Goal: Task Accomplishment & Management: Complete application form

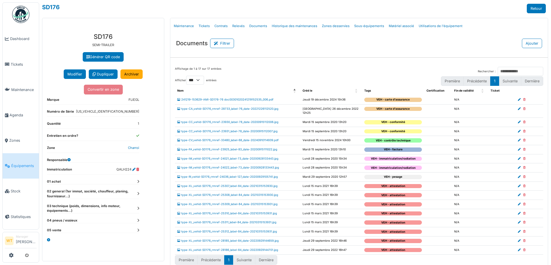
select select "***"
click at [12, 112] on span "Agenda" at bounding box center [23, 114] width 27 height 5
click at [22, 64] on span "Tickets" at bounding box center [24, 64] width 26 height 5
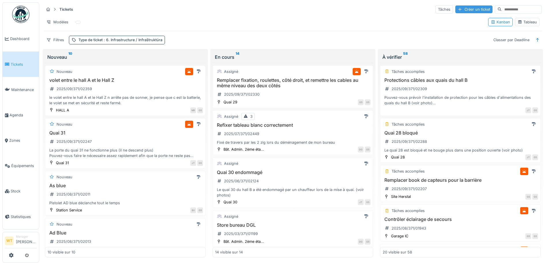
click at [460, 11] on div "Créer un ticket" at bounding box center [473, 9] width 37 height 8
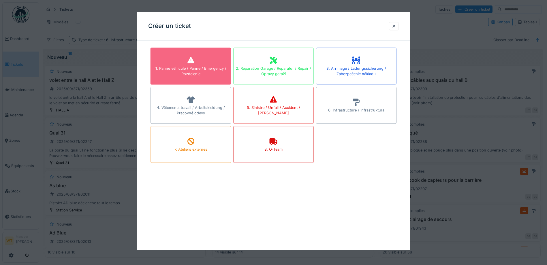
click at [231, 60] on div "1. Panne véhicule / Panne / Emergency / Rozdelenie" at bounding box center [190, 66] width 80 height 37
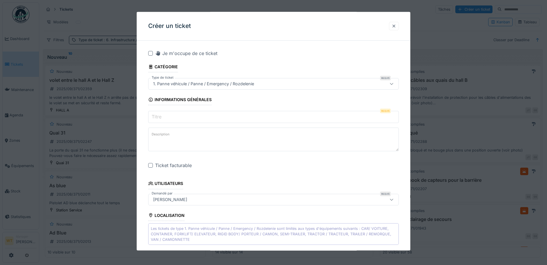
click at [396, 26] on div at bounding box center [393, 25] width 5 height 5
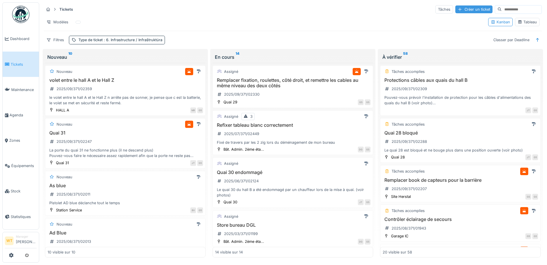
click at [455, 11] on div "Créer un ticket" at bounding box center [473, 9] width 37 height 8
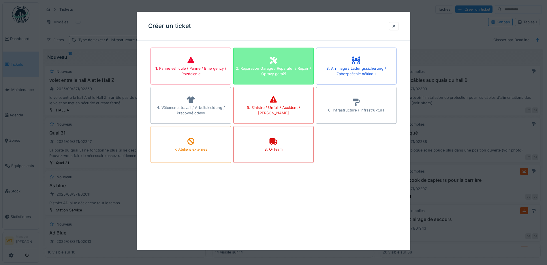
click at [288, 58] on div "2. Réparation Garage / Reparatur / Repair / Opravy garáží" at bounding box center [273, 66] width 80 height 37
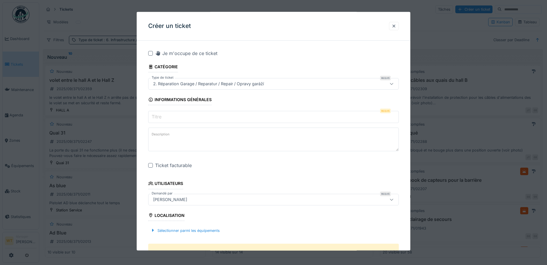
click at [214, 118] on input "Titre" at bounding box center [273, 117] width 250 height 12
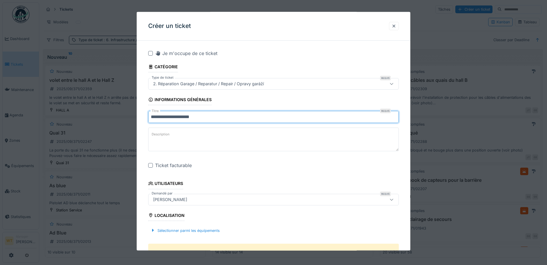
type input "**********"
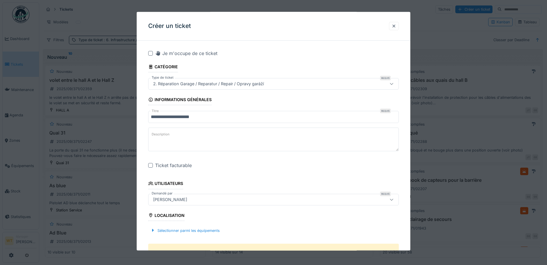
click at [151, 163] on div at bounding box center [150, 165] width 5 height 5
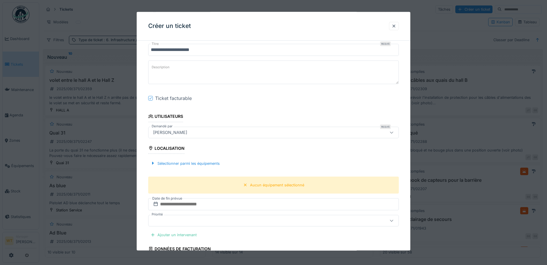
scroll to position [86, 0]
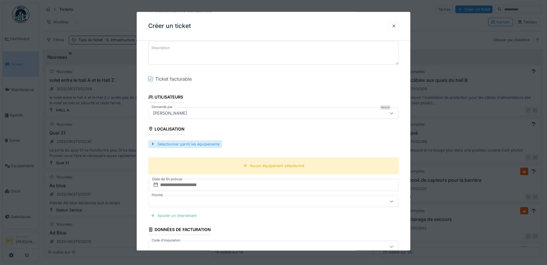
click at [210, 146] on div "Sélectionner parmi les équipements" at bounding box center [185, 144] width 74 height 8
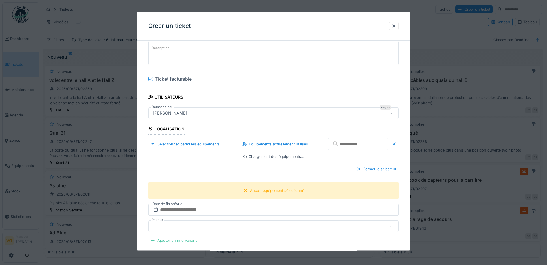
click at [335, 148] on input "text" at bounding box center [358, 144] width 61 height 12
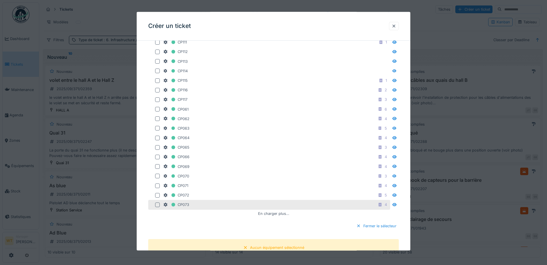
scroll to position [231, 0]
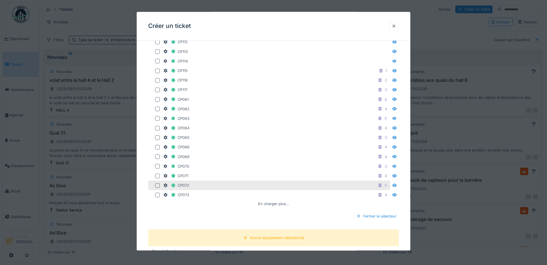
type input "****"
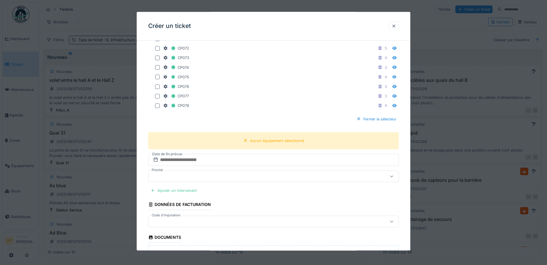
scroll to position [202, 0]
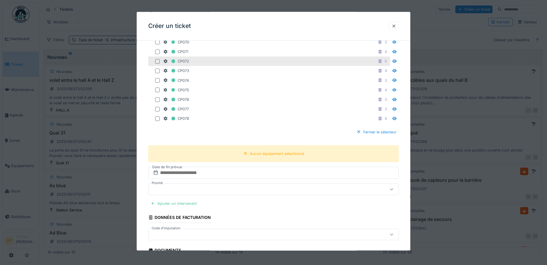
click at [157, 60] on div at bounding box center [157, 61] width 5 height 5
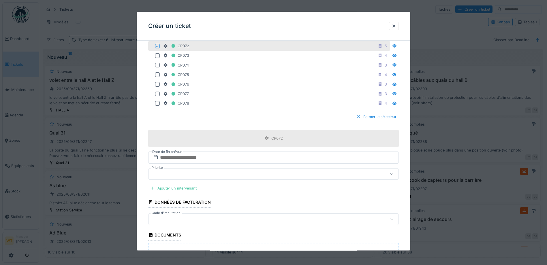
scroll to position [231, 0]
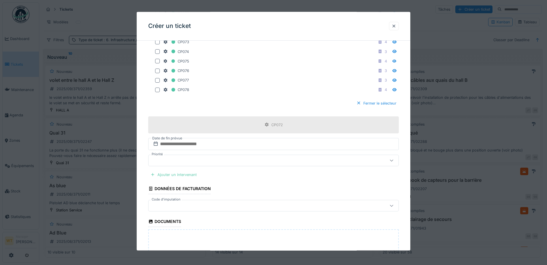
click at [183, 174] on div "Ajouter un intervenant" at bounding box center [173, 175] width 51 height 8
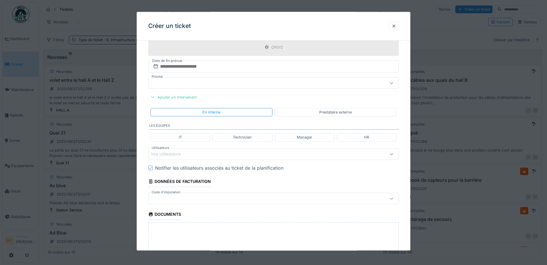
scroll to position [317, 0]
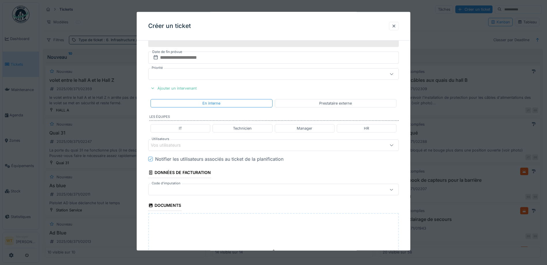
click at [303, 131] on div "Manager" at bounding box center [305, 128] width 60 height 8
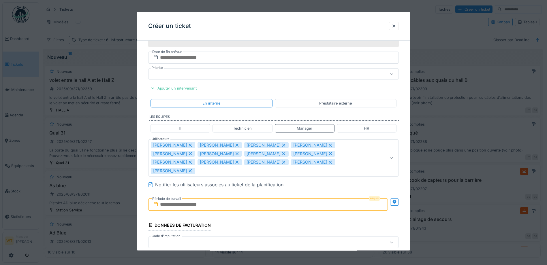
click at [260, 127] on div "Technicien" at bounding box center [242, 128] width 60 height 8
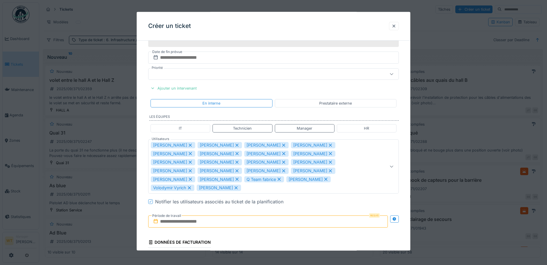
click at [189, 128] on div "IT" at bounding box center [180, 128] width 60 height 8
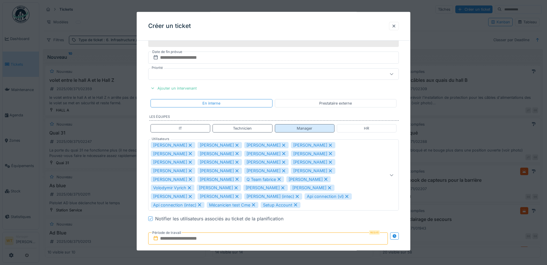
click at [312, 130] on div "Manager" at bounding box center [305, 128] width 16 height 5
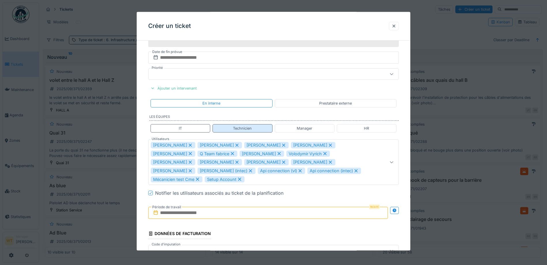
click at [235, 129] on div "Technicien" at bounding box center [242, 128] width 19 height 5
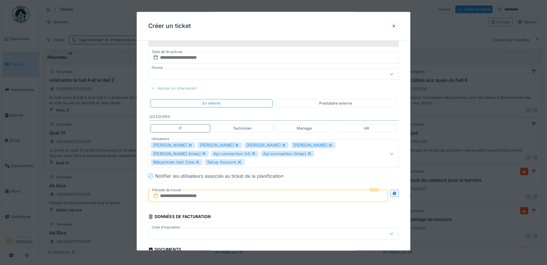
click at [201, 153] on icon at bounding box center [203, 154] width 5 height 4
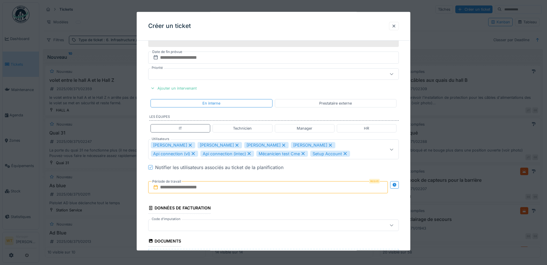
click at [193, 146] on icon at bounding box center [190, 145] width 5 height 4
click at [234, 146] on icon at bounding box center [236, 145] width 5 height 4
click at [249, 129] on div "Technicien" at bounding box center [242, 128] width 19 height 5
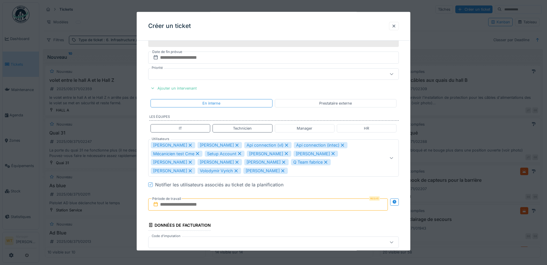
click at [311, 130] on div "Manager" at bounding box center [305, 128] width 16 height 5
type input "**********"
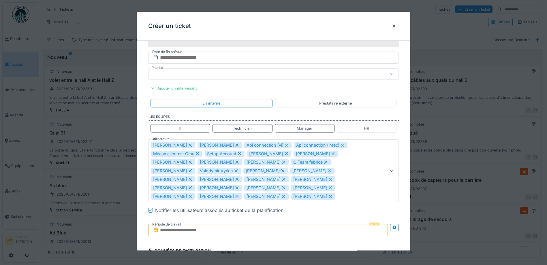
click at [230, 224] on input "text" at bounding box center [267, 230] width 239 height 12
click at [327, 88] on fieldset "**********" at bounding box center [273, 66] width 250 height 676
click at [331, 95] on fieldset "**********" at bounding box center [273, 66] width 250 height 676
click at [191, 88] on div "Ajouter un intervenant" at bounding box center [173, 88] width 51 height 8
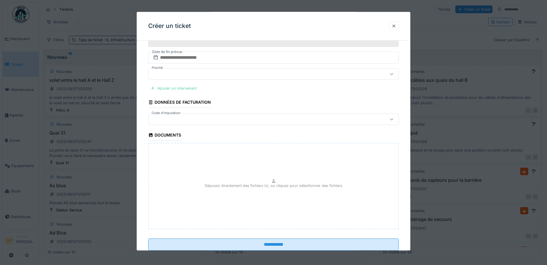
click at [191, 88] on div "Ajouter un intervenant" at bounding box center [173, 88] width 51 height 8
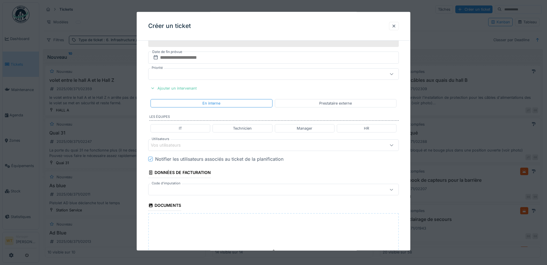
click at [225, 146] on div "Vos utilisateurs" at bounding box center [259, 145] width 216 height 6
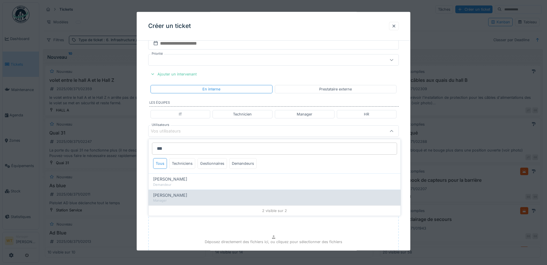
type input "***"
click at [193, 193] on div "[PERSON_NAME]" at bounding box center [274, 195] width 243 height 6
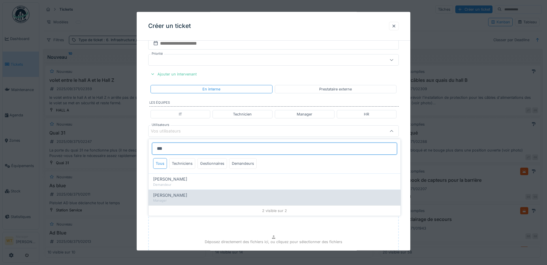
type input "*****"
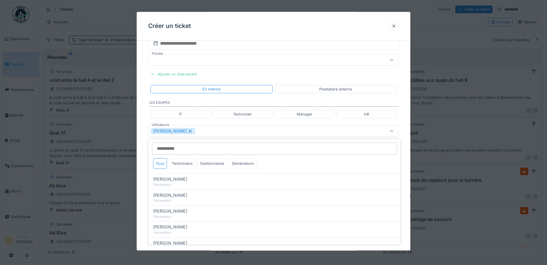
click at [214, 134] on div "[PERSON_NAME]" at bounding box center [259, 131] width 216 height 6
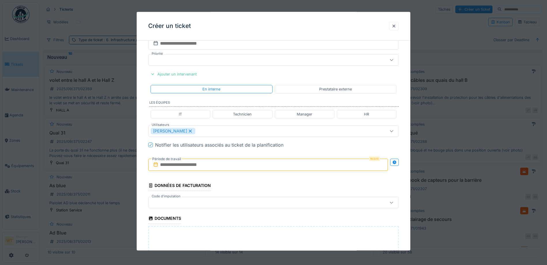
click at [209, 160] on input "text" at bounding box center [267, 165] width 239 height 12
click at [250, 214] on div "9" at bounding box center [250, 212] width 8 height 8
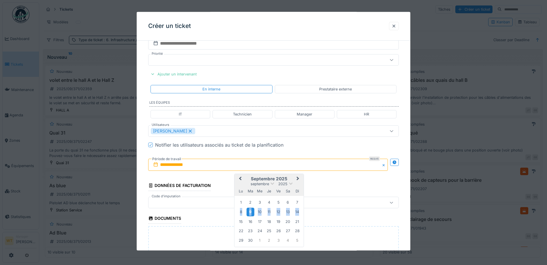
click at [251, 214] on div "9" at bounding box center [250, 212] width 8 height 8
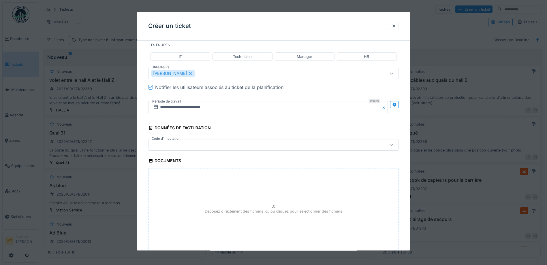
click at [207, 147] on div at bounding box center [259, 145] width 216 height 6
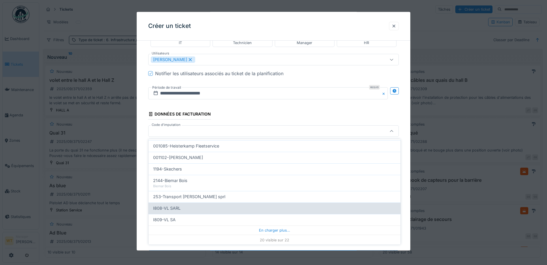
scroll to position [184, 0]
click at [195, 210] on div "I808-VL SARL" at bounding box center [274, 208] width 243 height 6
type input "***"
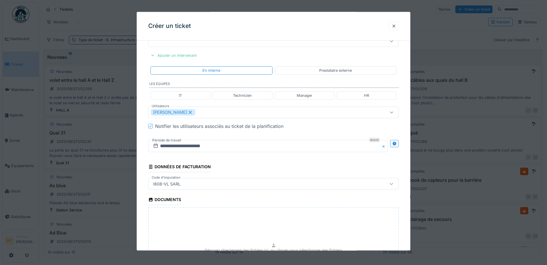
scroll to position [431, 0]
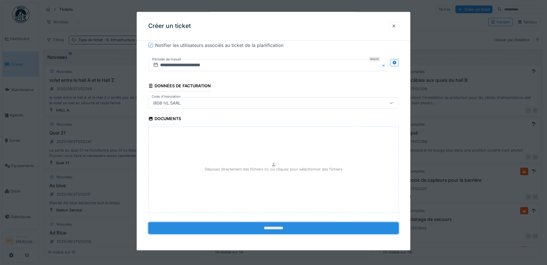
click at [220, 228] on input "**********" at bounding box center [273, 228] width 250 height 12
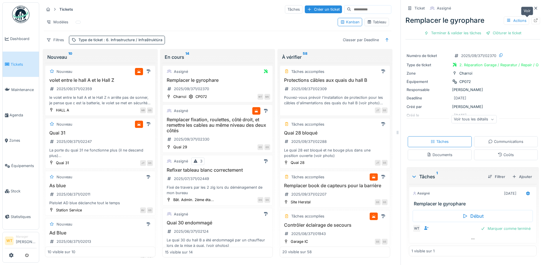
click at [533, 20] on icon at bounding box center [535, 20] width 5 height 4
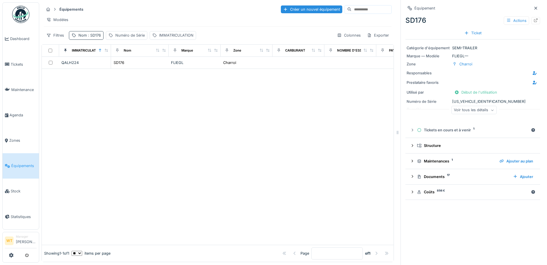
click at [93, 37] on span ": SD176" at bounding box center [94, 35] width 14 height 4
click at [124, 67] on icon at bounding box center [122, 67] width 5 height 4
click at [126, 69] on input "Nom" at bounding box center [99, 67] width 57 height 12
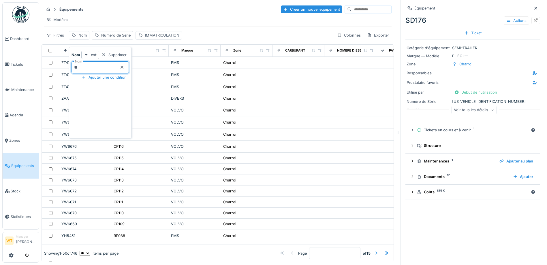
type input "**"
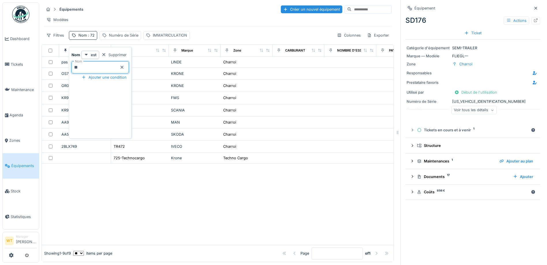
click at [154, 8] on div "Équipements Créer un nouvel équipement" at bounding box center [218, 10] width 348 height 10
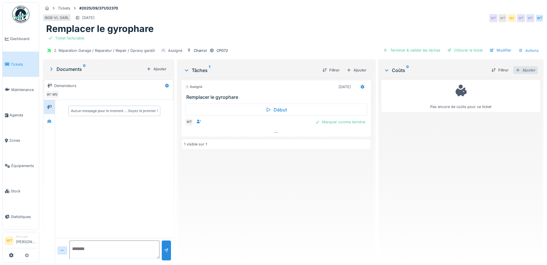
click at [515, 69] on div "Ajouter" at bounding box center [525, 70] width 24 height 8
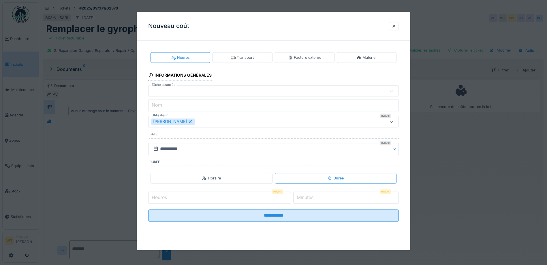
click at [354, 58] on div "Matériel" at bounding box center [367, 57] width 60 height 11
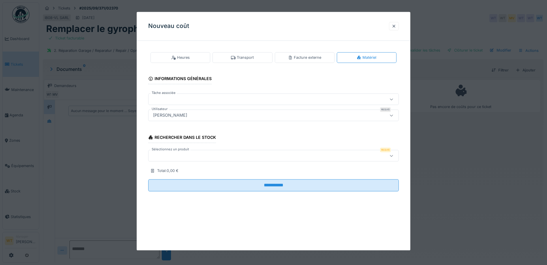
click at [211, 157] on div at bounding box center [259, 156] width 216 height 6
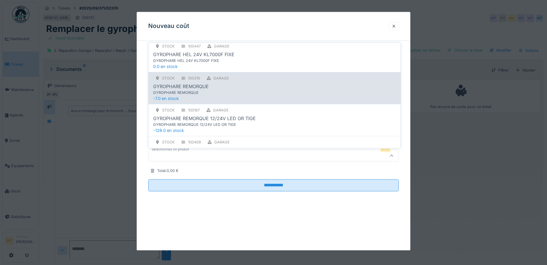
scroll to position [115, 0]
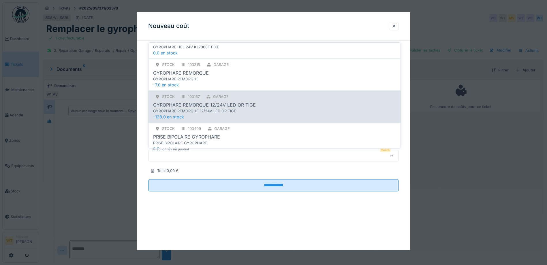
type input "****"
click at [214, 99] on div "GARAGE" at bounding box center [221, 96] width 16 height 5
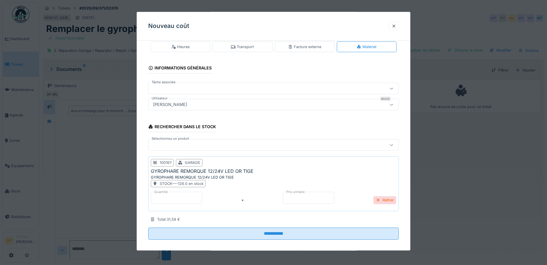
scroll to position [16, 0]
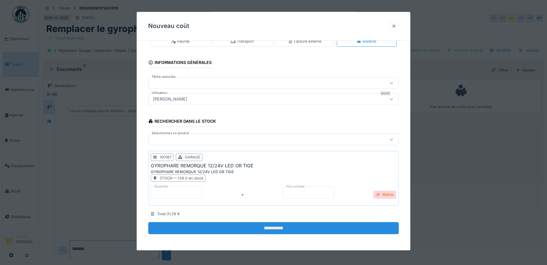
click at [222, 224] on input "**********" at bounding box center [273, 228] width 250 height 12
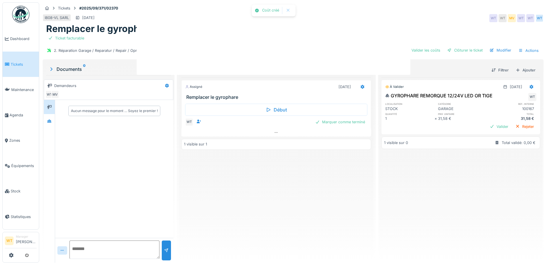
scroll to position [0, 0]
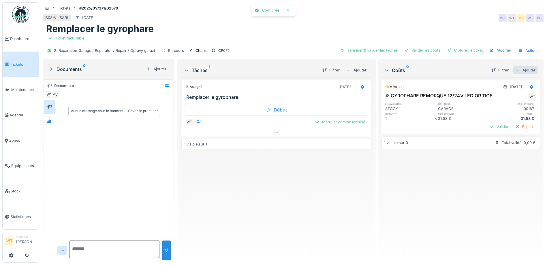
drag, startPoint x: 522, startPoint y: 70, endPoint x: 525, endPoint y: 69, distance: 3.0
click at [524, 69] on div "Ajouter" at bounding box center [525, 70] width 24 height 8
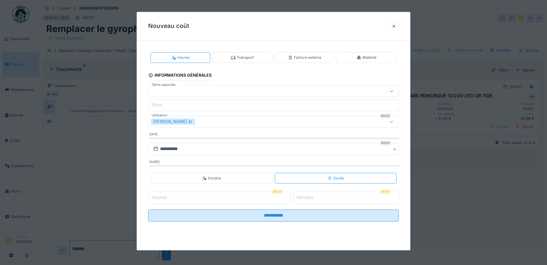
click at [188, 195] on input "Heures" at bounding box center [219, 198] width 143 height 12
type input "*"
click at [346, 197] on input "*" at bounding box center [345, 198] width 105 height 12
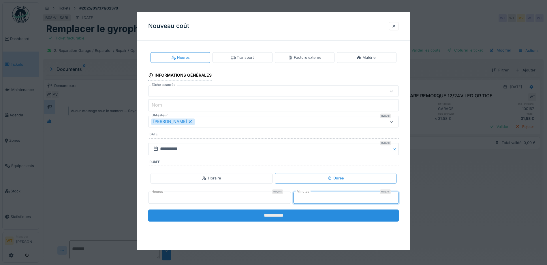
type input "*"
click at [330, 219] on input "**********" at bounding box center [273, 215] width 250 height 12
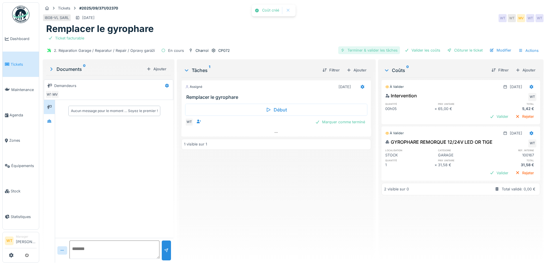
click at [374, 51] on div "Terminer & valider les tâches" at bounding box center [369, 50] width 62 height 8
click at [430, 51] on div "Valider les coûts" at bounding box center [422, 50] width 40 height 8
click at [447, 50] on div at bounding box center [449, 50] width 5 height 5
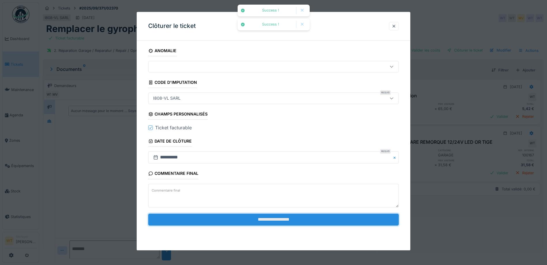
click at [198, 220] on input "**********" at bounding box center [273, 220] width 250 height 12
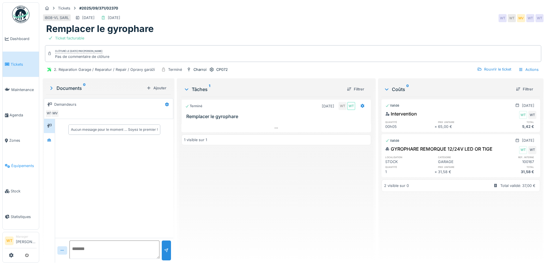
click at [13, 158] on link "Équipements" at bounding box center [21, 165] width 36 height 25
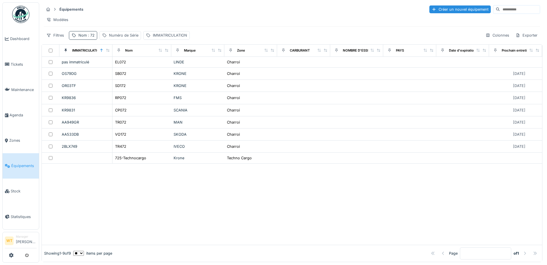
click at [87, 37] on span ": 72" at bounding box center [91, 35] width 8 height 4
click at [124, 69] on div at bounding box center [122, 67] width 5 height 5
click at [110, 69] on input "Nom" at bounding box center [99, 67] width 57 height 12
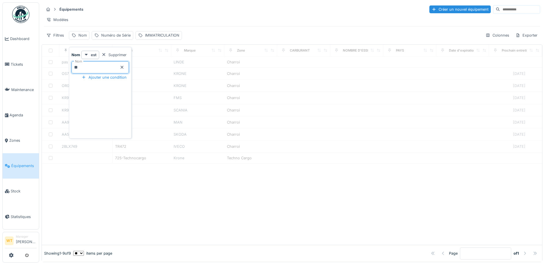
type input "**"
click at [150, 18] on div "Modèles" at bounding box center [292, 20] width 496 height 8
click at [84, 39] on div "Nom" at bounding box center [79, 35] width 20 height 8
click at [107, 67] on input "Nom" at bounding box center [99, 67] width 57 height 12
type input "**"
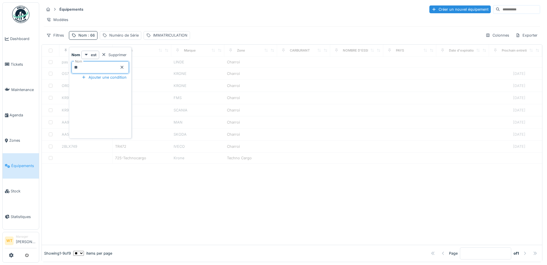
click at [202, 10] on div "Équipements Créer un nouvel équipement" at bounding box center [292, 10] width 496 height 10
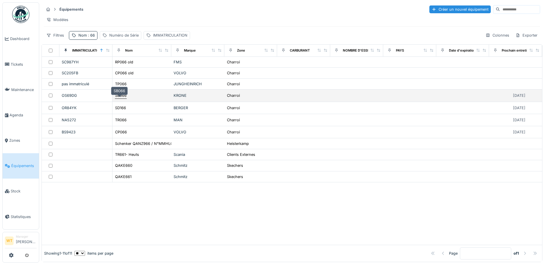
click at [122, 98] on div "SB066" at bounding box center [121, 95] width 12 height 5
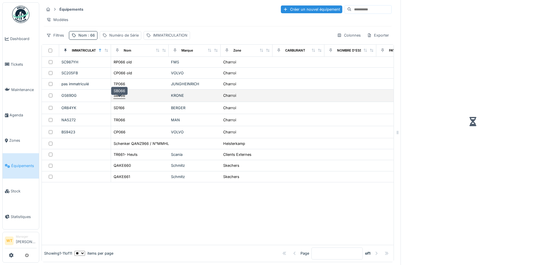
click at [122, 98] on div "SB066" at bounding box center [120, 95] width 12 height 5
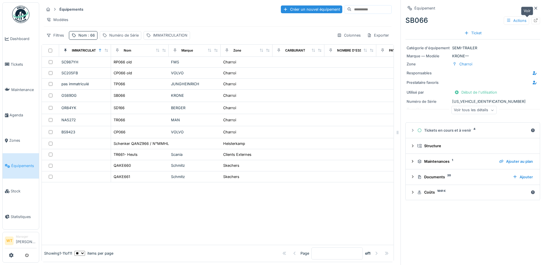
click at [534, 22] on icon at bounding box center [536, 20] width 4 height 4
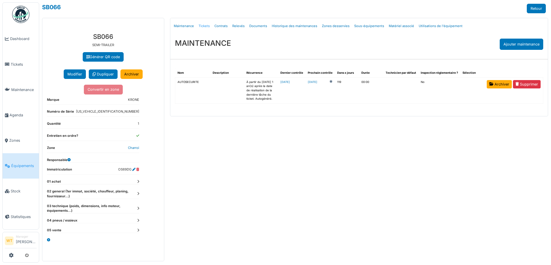
click at [210, 28] on link "Tickets" at bounding box center [204, 26] width 16 height 14
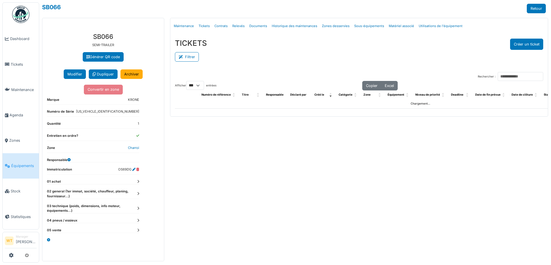
select select "***"
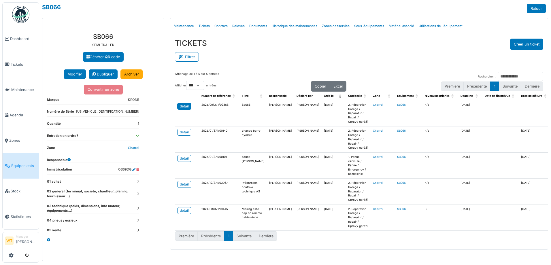
click at [182, 105] on div "detail" at bounding box center [184, 106] width 9 height 5
click at [19, 112] on span "Agenda" at bounding box center [23, 114] width 27 height 5
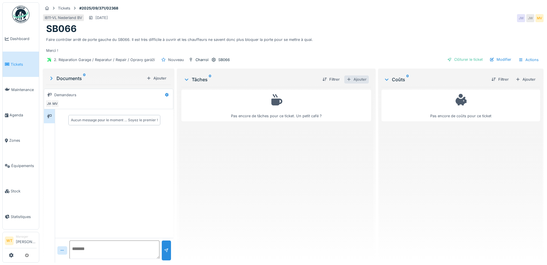
click at [354, 78] on div "Ajouter" at bounding box center [356, 79] width 24 height 8
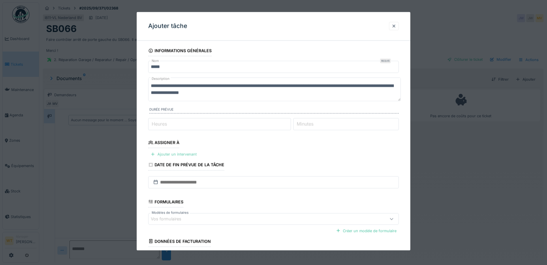
click at [184, 154] on div "Ajouter un intervenant" at bounding box center [173, 155] width 51 height 8
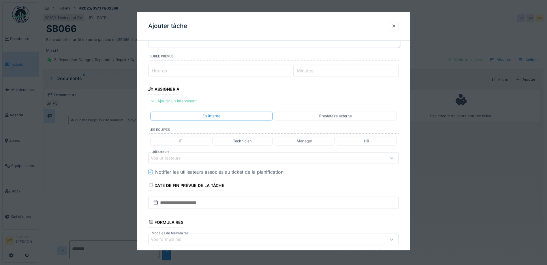
scroll to position [58, 0]
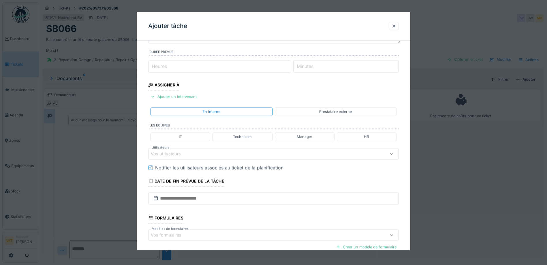
click at [220, 157] on div "Vos utilisateurs" at bounding box center [259, 154] width 216 height 6
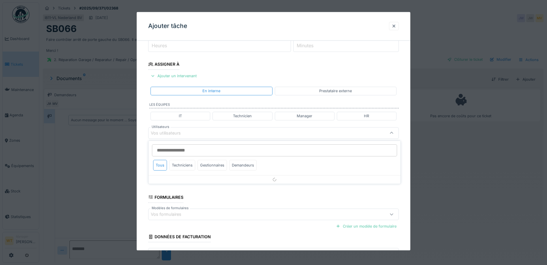
scroll to position [80, 0]
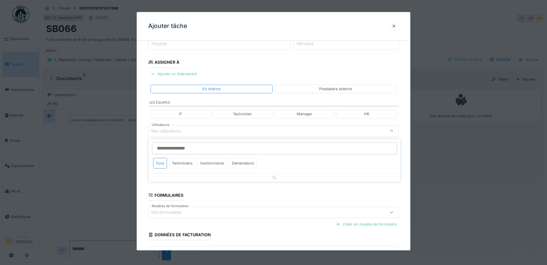
click at [204, 163] on div "Gestionnaires" at bounding box center [211, 163] width 29 height 11
click at [207, 152] on input "Utilisateurs" at bounding box center [274, 148] width 245 height 12
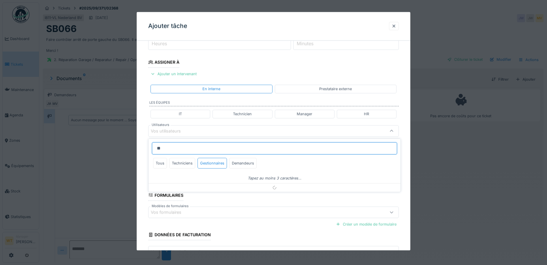
type input "*"
click at [192, 130] on div "Vos utilisateurs" at bounding box center [259, 131] width 216 height 6
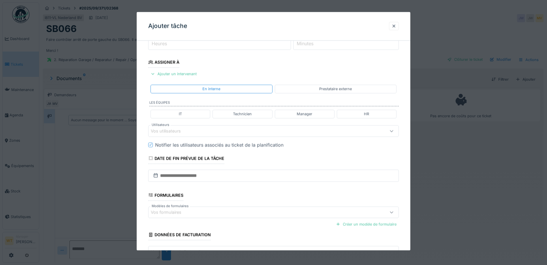
click at [185, 134] on div "Vos utilisateurs" at bounding box center [170, 131] width 38 height 6
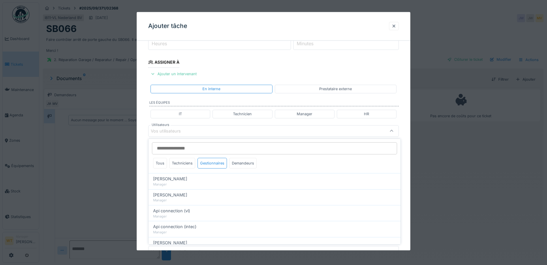
click at [179, 148] on input "Utilisateurs" at bounding box center [274, 148] width 245 height 12
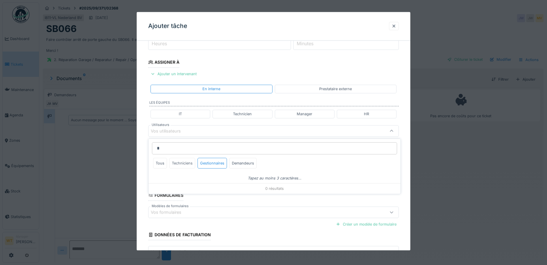
type input "*"
click at [182, 161] on div "Techniciens" at bounding box center [182, 163] width 26 height 11
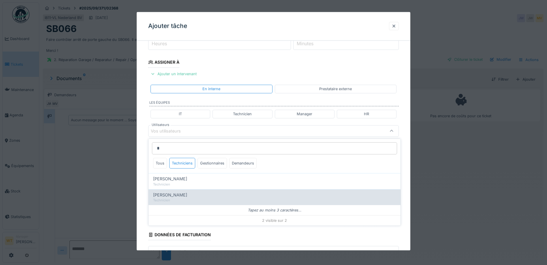
click at [187, 194] on span "Patrick Fridmansky" at bounding box center [170, 195] width 34 height 6
type input "*****"
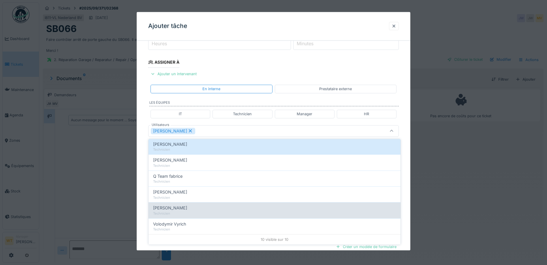
scroll to position [4, 0]
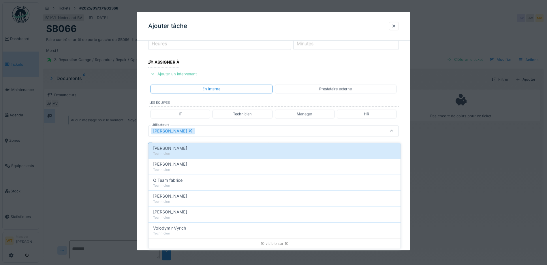
click at [268, 126] on div "Patrick Fridmansky" at bounding box center [273, 131] width 250 height 12
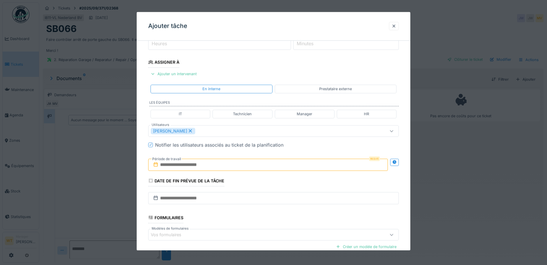
click at [224, 164] on input "text" at bounding box center [267, 165] width 239 height 12
click at [252, 213] on div "9" at bounding box center [250, 212] width 8 height 8
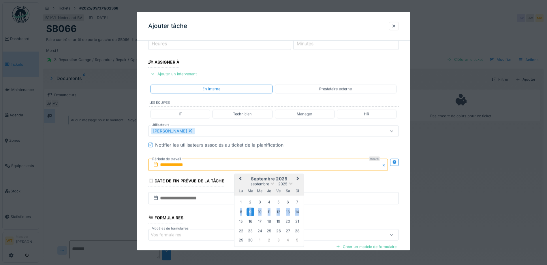
click at [252, 213] on div "9" at bounding box center [250, 212] width 8 height 8
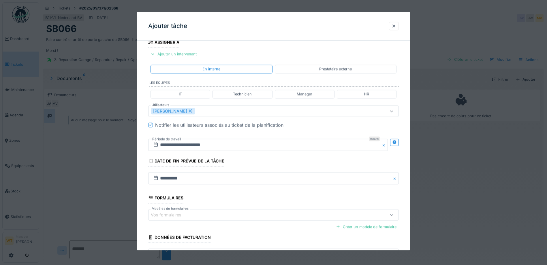
scroll to position [143, 0]
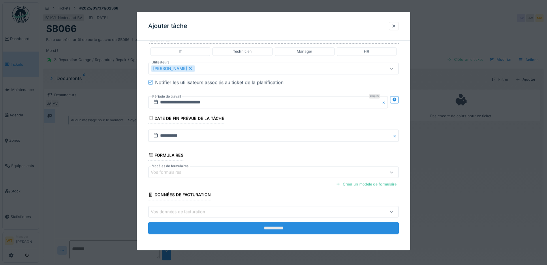
click at [236, 226] on input "**********" at bounding box center [273, 228] width 250 height 12
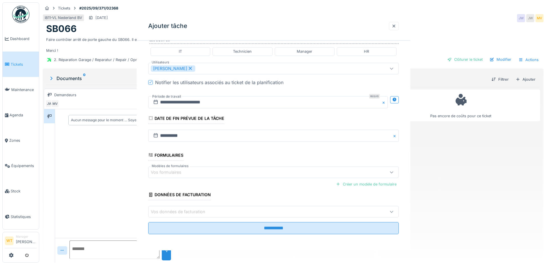
scroll to position [0, 0]
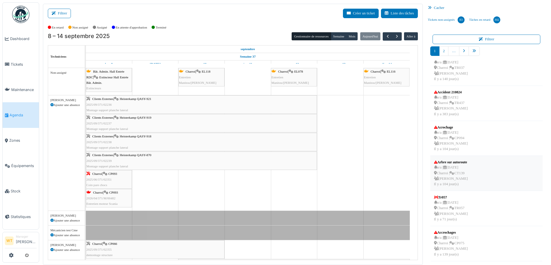
scroll to position [150, 0]
click at [470, 54] on link "pager" at bounding box center [474, 51] width 11 height 10
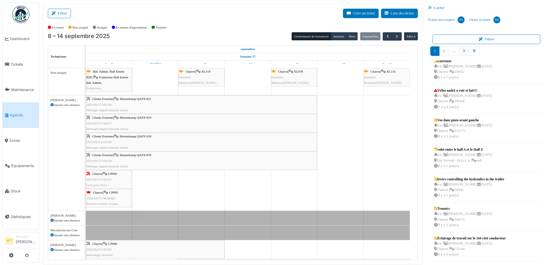
scroll to position [95, 0]
click at [471, 53] on link "9" at bounding box center [475, 51] width 9 height 10
click at [483, 52] on link "10" at bounding box center [484, 51] width 11 height 10
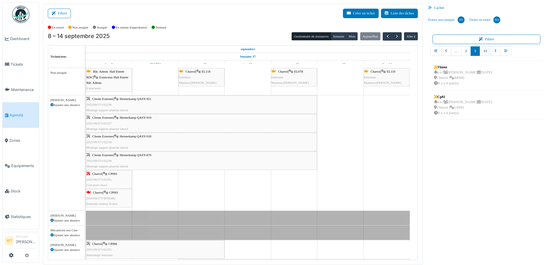
scroll to position [0, 0]
click at [462, 53] on link "9" at bounding box center [465, 51] width 9 height 10
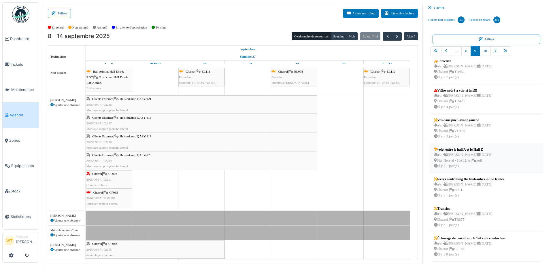
scroll to position [1, 0]
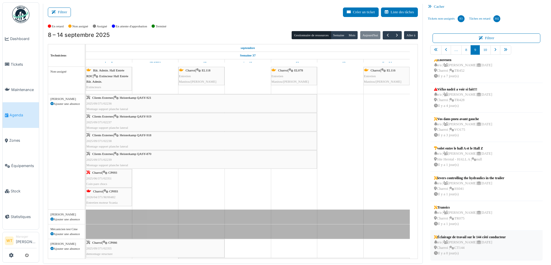
click at [469, 242] on div "n/a | Marc Vasen 16/09/2025 Charroi | CT144 Il y a 0 jour(s)" at bounding box center [470, 248] width 72 height 17
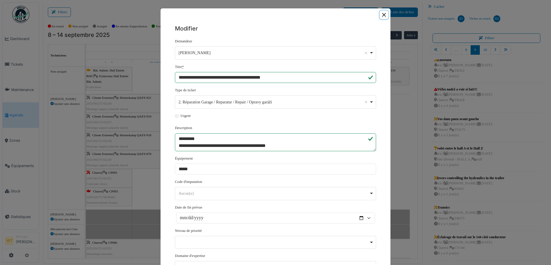
click at [382, 16] on button "Close" at bounding box center [384, 15] width 8 height 8
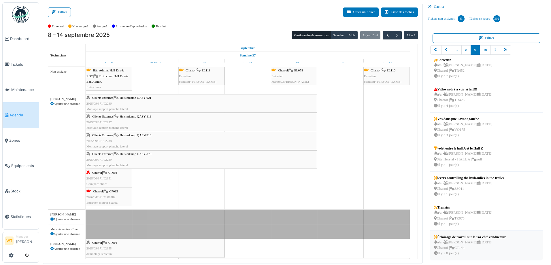
click at [461, 243] on div "n/a | Marc Vasen 16/09/2025 Charroi | CT144 Il y a 0 jour(s)" at bounding box center [470, 248] width 72 height 17
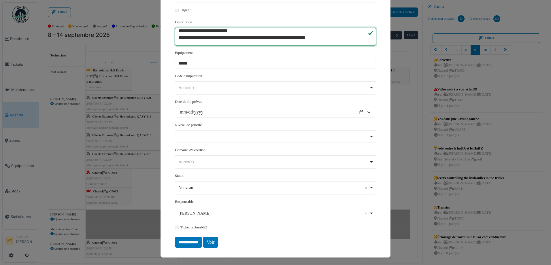
scroll to position [107, 0]
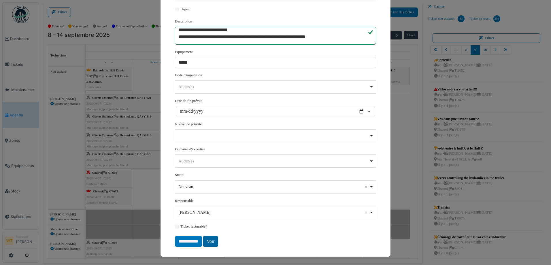
click at [212, 241] on link "Voir" at bounding box center [210, 241] width 15 height 11
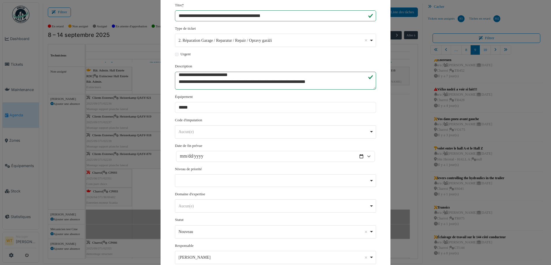
scroll to position [0, 0]
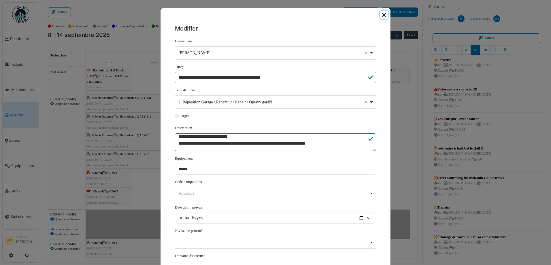
click at [381, 15] on button "Close" at bounding box center [384, 15] width 8 height 8
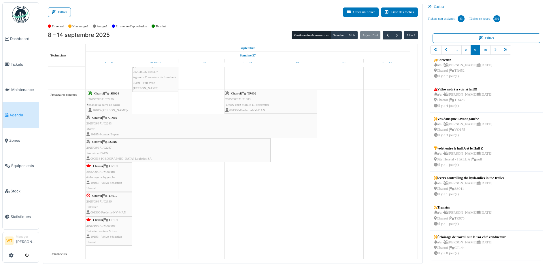
click at [144, 131] on div "Charroi | CP069 2025/09/371/02283 Motor 10185-Scantec Eupen" at bounding box center [201, 126] width 230 height 22
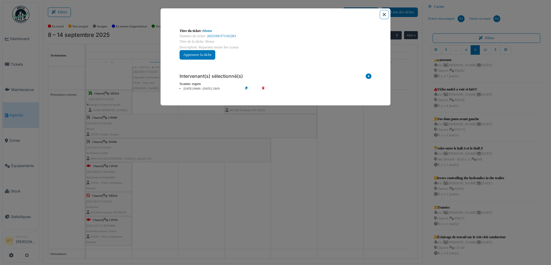
click at [386, 14] on button "Close" at bounding box center [384, 15] width 8 height 8
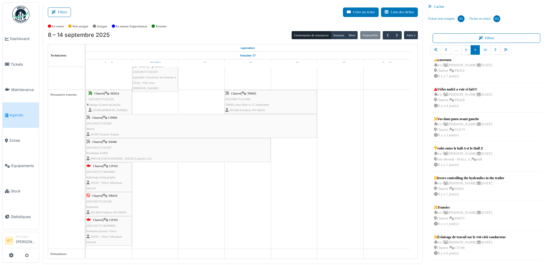
click at [124, 130] on div "Charroi | CP069 2025/09/371/02283 Motor 10185-Scantec Eupen" at bounding box center [201, 126] width 230 height 22
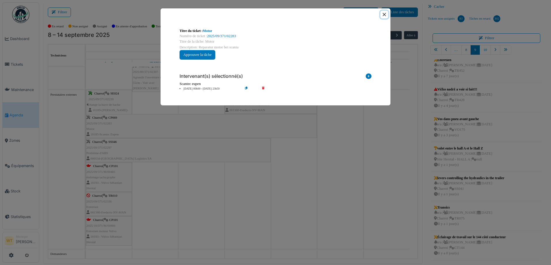
drag, startPoint x: 385, startPoint y: 16, endPoint x: 405, endPoint y: 65, distance: 53.5
click at [385, 16] on button "Close" at bounding box center [384, 15] width 8 height 8
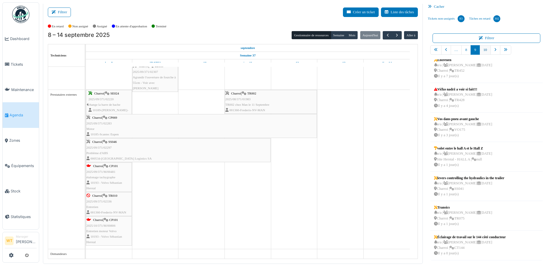
click at [479, 53] on link "10" at bounding box center [484, 50] width 11 height 10
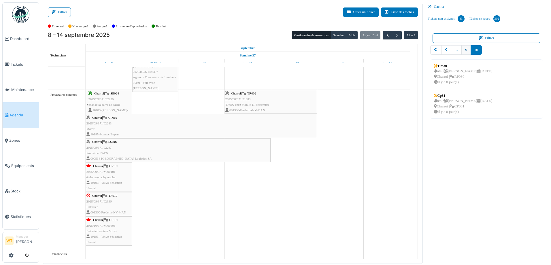
click at [461, 50] on link "9" at bounding box center [465, 50] width 9 height 10
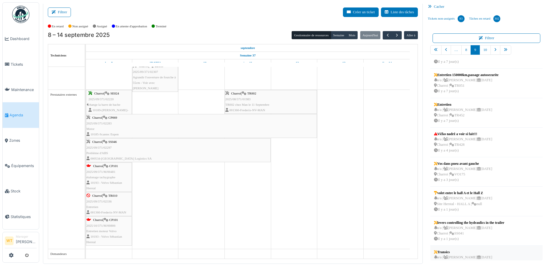
scroll to position [95, 0]
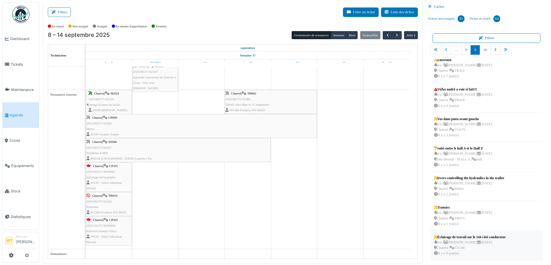
click at [490, 246] on div "n/a | Marc Vasen 16/09/2025 Charroi | CT144 Il y a 0 jour(s)" at bounding box center [470, 248] width 72 height 17
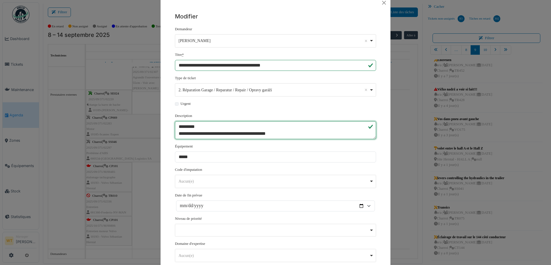
scroll to position [0, 0]
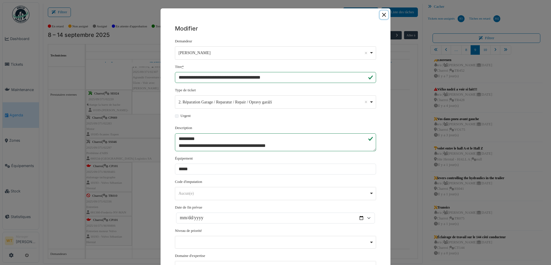
click at [382, 18] on button "Close" at bounding box center [384, 15] width 8 height 8
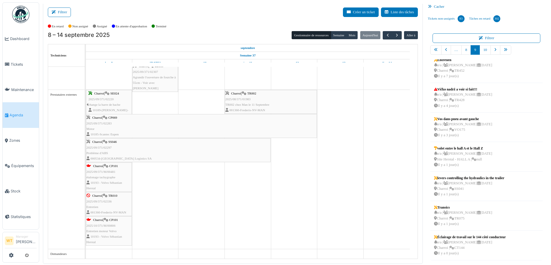
scroll to position [94, 0]
